Goal: Information Seeking & Learning: Learn about a topic

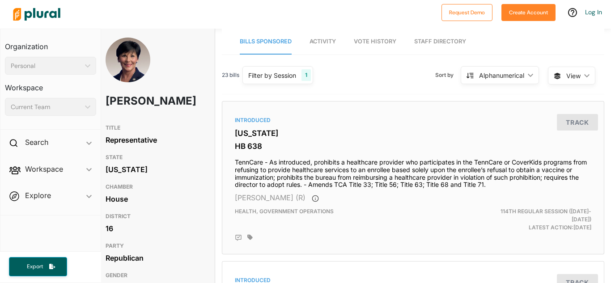
scroll to position [0, 7]
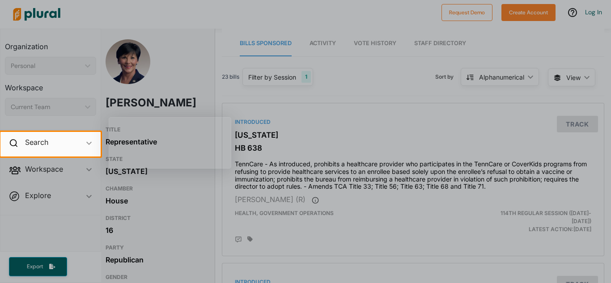
click at [328, 172] on div at bounding box center [305, 219] width 611 height 126
click at [261, 186] on div at bounding box center [305, 219] width 611 height 126
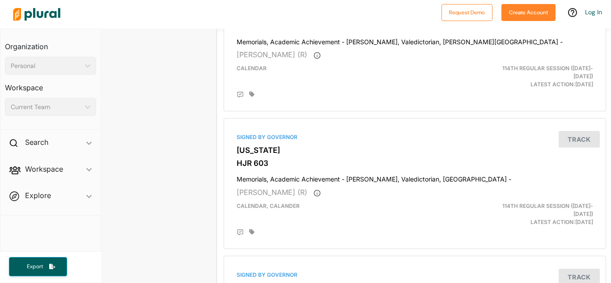
scroll to position [2692, 7]
click at [610, 274] on div "[PERSON_NAME] TITLE Representative STATE [US_STATE] CHAMBER House DISTRICT 16 P…" at bounding box center [355, 156] width 509 height 254
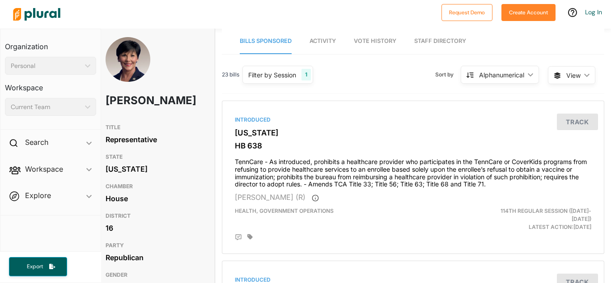
scroll to position [0, 7]
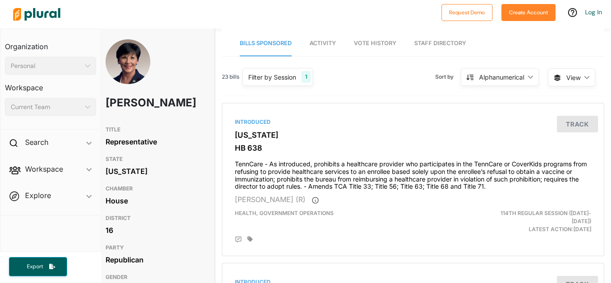
click at [134, 102] on h1 "[PERSON_NAME]" at bounding box center [134, 102] width 59 height 27
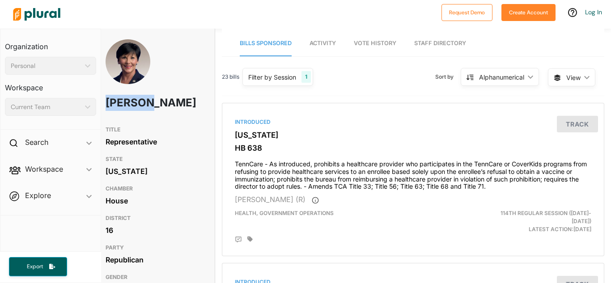
click at [134, 102] on h1 "[PERSON_NAME]" at bounding box center [134, 102] width 59 height 27
click at [154, 116] on h1 "[PERSON_NAME]" at bounding box center [134, 102] width 59 height 27
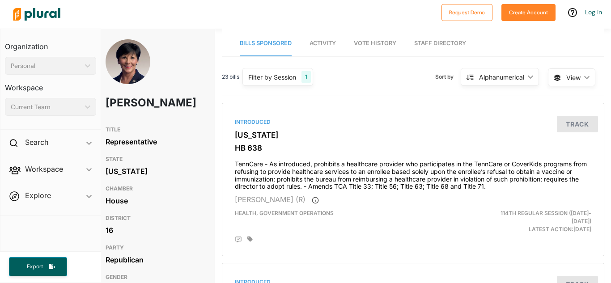
click at [154, 116] on h1 "[PERSON_NAME]" at bounding box center [134, 102] width 59 height 27
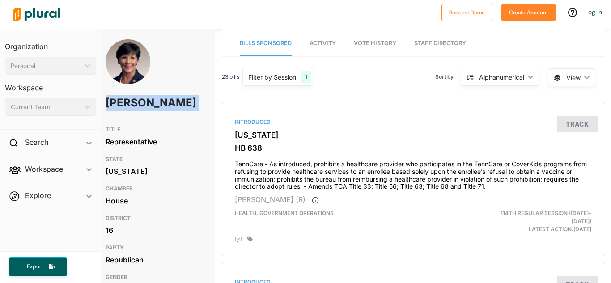
click at [154, 116] on h1 "[PERSON_NAME]" at bounding box center [134, 102] width 59 height 27
click at [396, 45] on span "Vote History" at bounding box center [375, 43] width 42 height 7
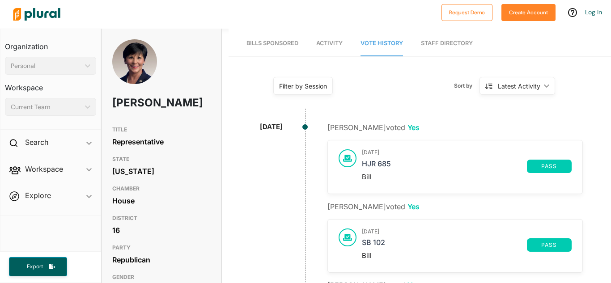
click at [547, 166] on span "pass" at bounding box center [549, 166] width 34 height 5
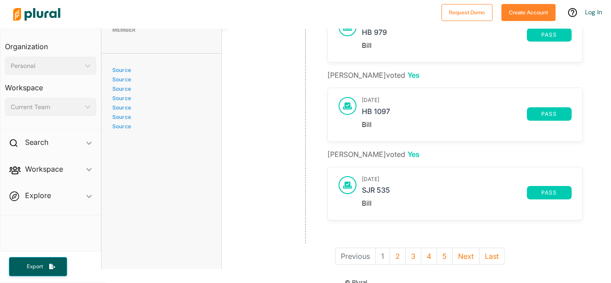
scroll to position [694, 0]
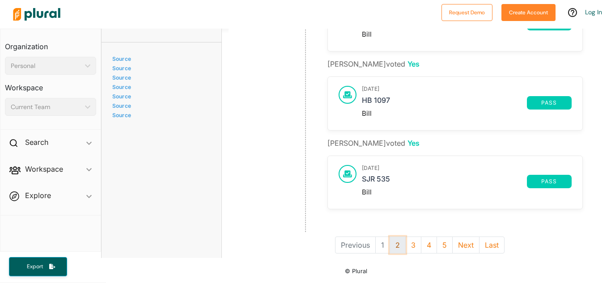
click at [400, 248] on button "2" at bounding box center [397, 244] width 16 height 17
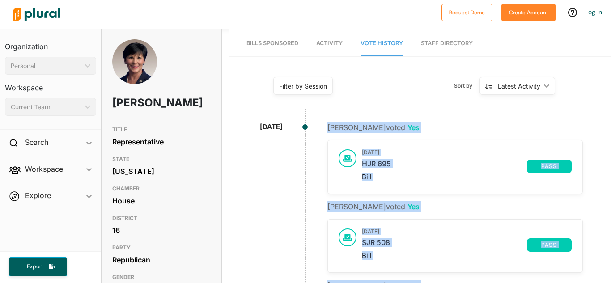
drag, startPoint x: 303, startPoint y: 126, endPoint x: 304, endPoint y: 136, distance: 9.5
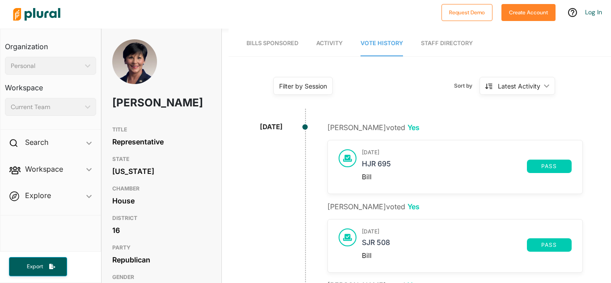
click at [337, 45] on span "Activity" at bounding box center [329, 43] width 26 height 7
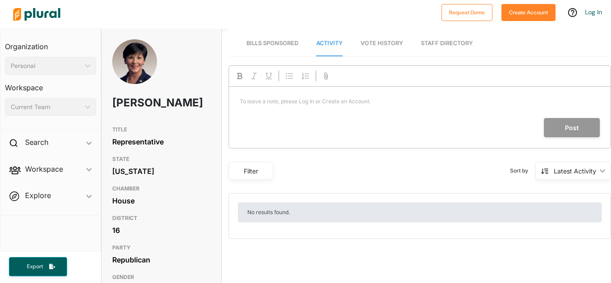
click at [294, 44] on span "Bills Sponsored" at bounding box center [272, 43] width 52 height 7
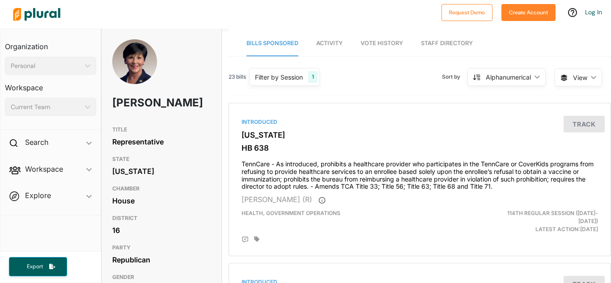
click at [313, 67] on div "23 bills Filter by Session 1 Filter by Session close Current Sessions [US_STATE…" at bounding box center [419, 80] width 382 height 31
click at [313, 73] on div "1" at bounding box center [312, 77] width 9 height 12
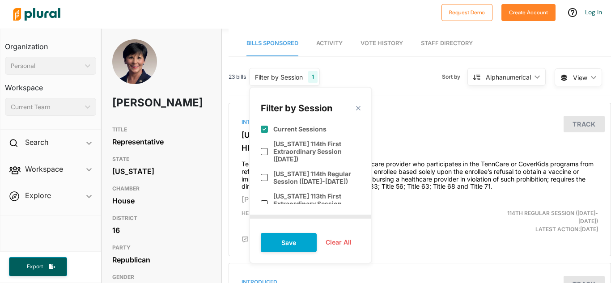
click at [356, 113] on div "Filter by Session close" at bounding box center [311, 106] width 100 height 16
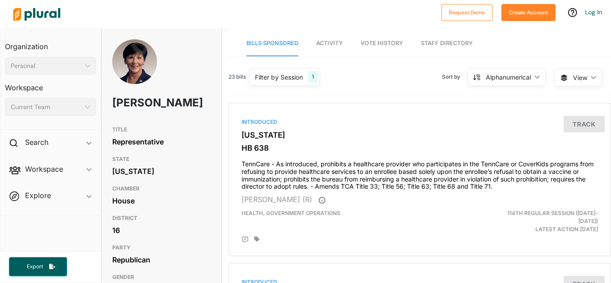
click at [584, 84] on span "View ic_keyboard_arrow_down" at bounding box center [577, 77] width 47 height 18
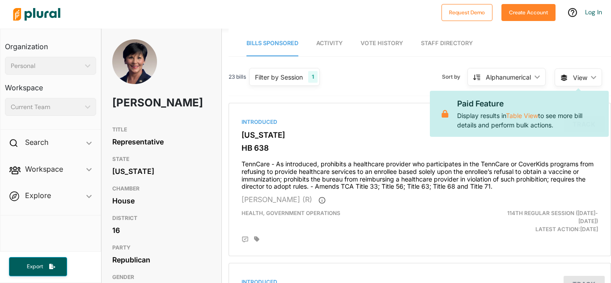
click at [480, 72] on div "Alphanumerical ic_keyboard_arrow_down" at bounding box center [506, 77] width 78 height 18
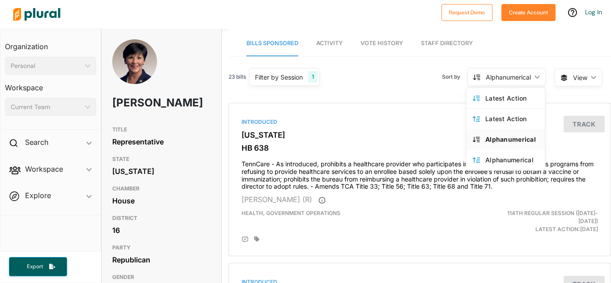
click at [480, 72] on div "Alphanumerical ic_keyboard_arrow_down" at bounding box center [506, 77] width 78 height 18
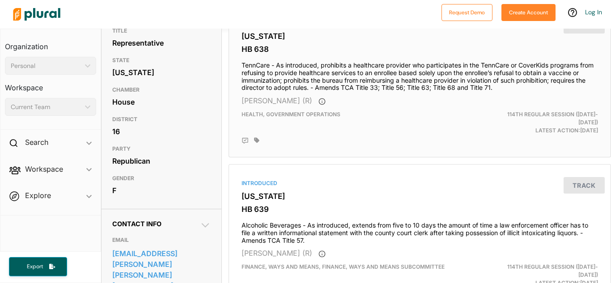
scroll to position [107, 0]
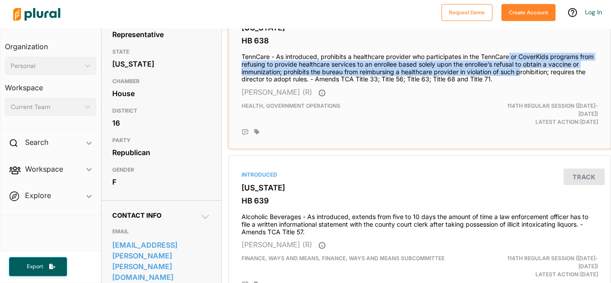
drag, startPoint x: 524, startPoint y: 75, endPoint x: 511, endPoint y: 58, distance: 21.0
click at [511, 58] on h4 "TennCare - As introduced, prohibits a healthcare provider who participates in t…" at bounding box center [419, 66] width 356 height 34
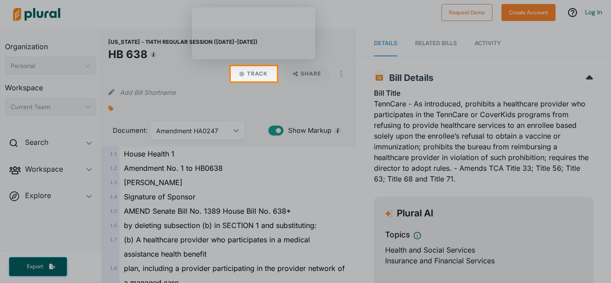
click at [446, 138] on div at bounding box center [305, 182] width 611 height 202
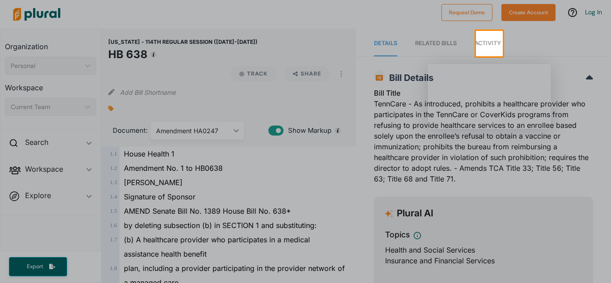
click at [493, 153] on div at bounding box center [305, 169] width 611 height 227
